Goal: Information Seeking & Learning: Find specific page/section

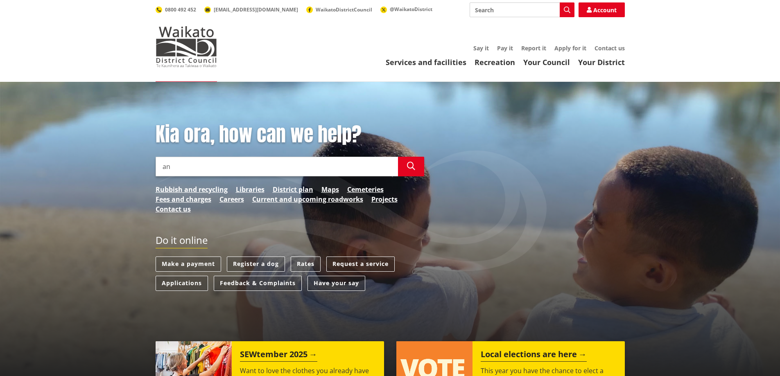
type input "a"
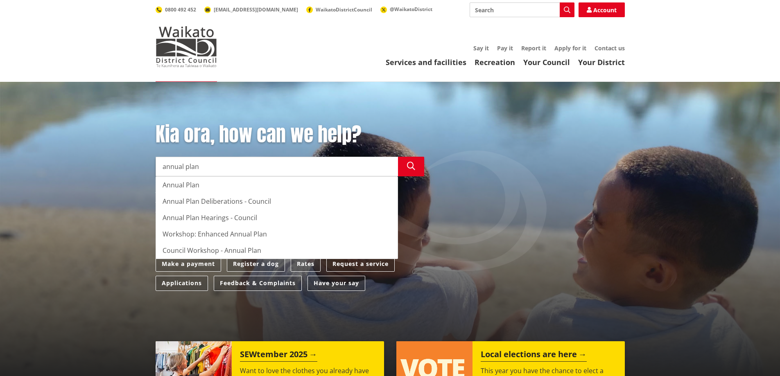
type input "annual plan"
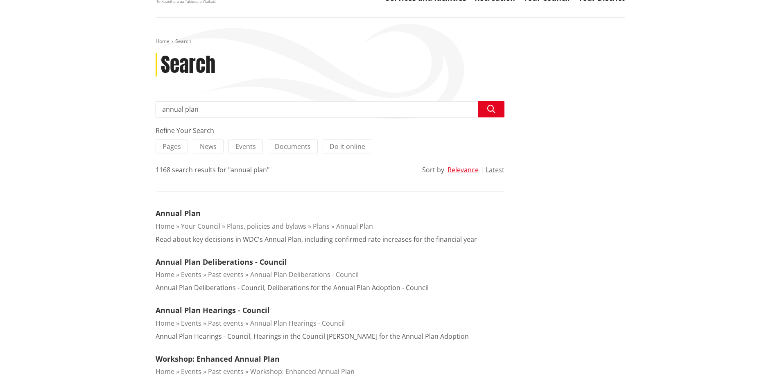
scroll to position [123, 0]
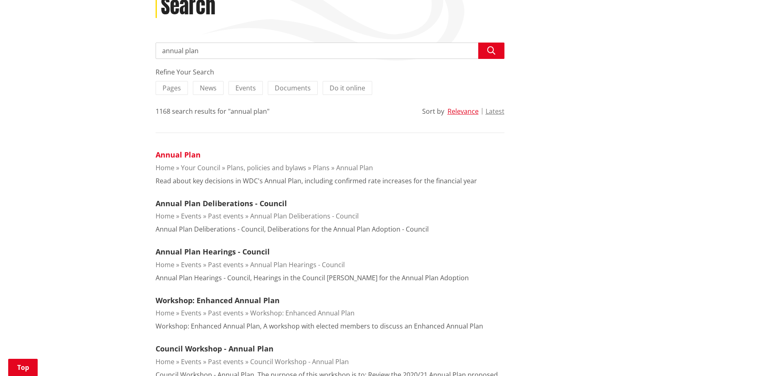
click at [172, 153] on link "Annual Plan" at bounding box center [178, 155] width 45 height 10
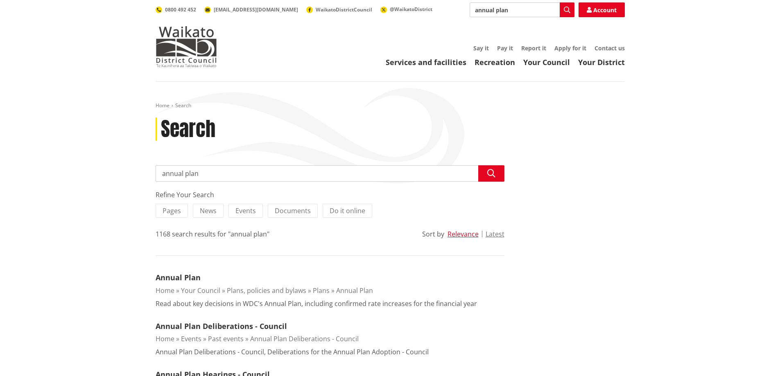
scroll to position [41, 0]
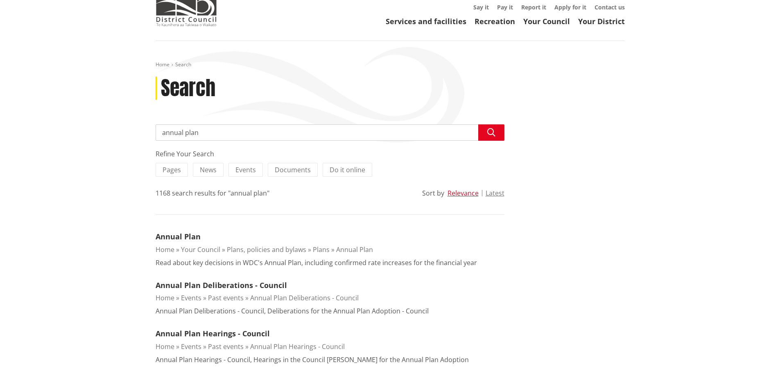
click at [163, 135] on input "annual plan" at bounding box center [330, 132] width 349 height 16
type input "enhanced annual plan"
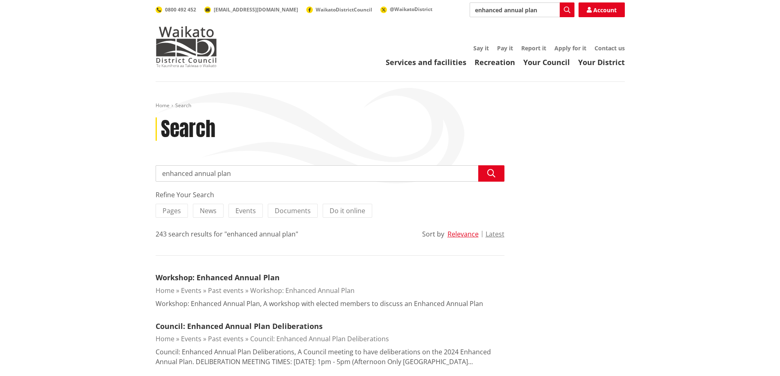
drag, startPoint x: 192, startPoint y: 173, endPoint x: 30, endPoint y: 186, distance: 161.8
type input "2025/26 annual plan"
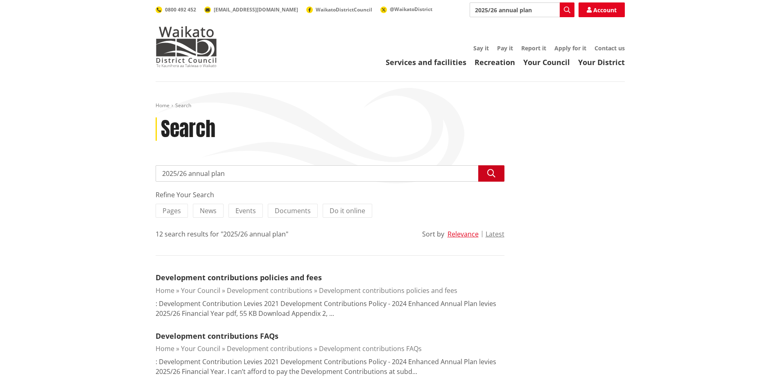
click at [495, 177] on icon "button" at bounding box center [491, 173] width 8 height 8
click at [229, 178] on input "2025/26 annual plan" at bounding box center [330, 173] width 349 height 16
click at [498, 172] on button "Search" at bounding box center [491, 173] width 26 height 16
click at [544, 166] on div at bounding box center [570, 165] width 120 height 0
